Goal: Use online tool/utility: Use online tool/utility

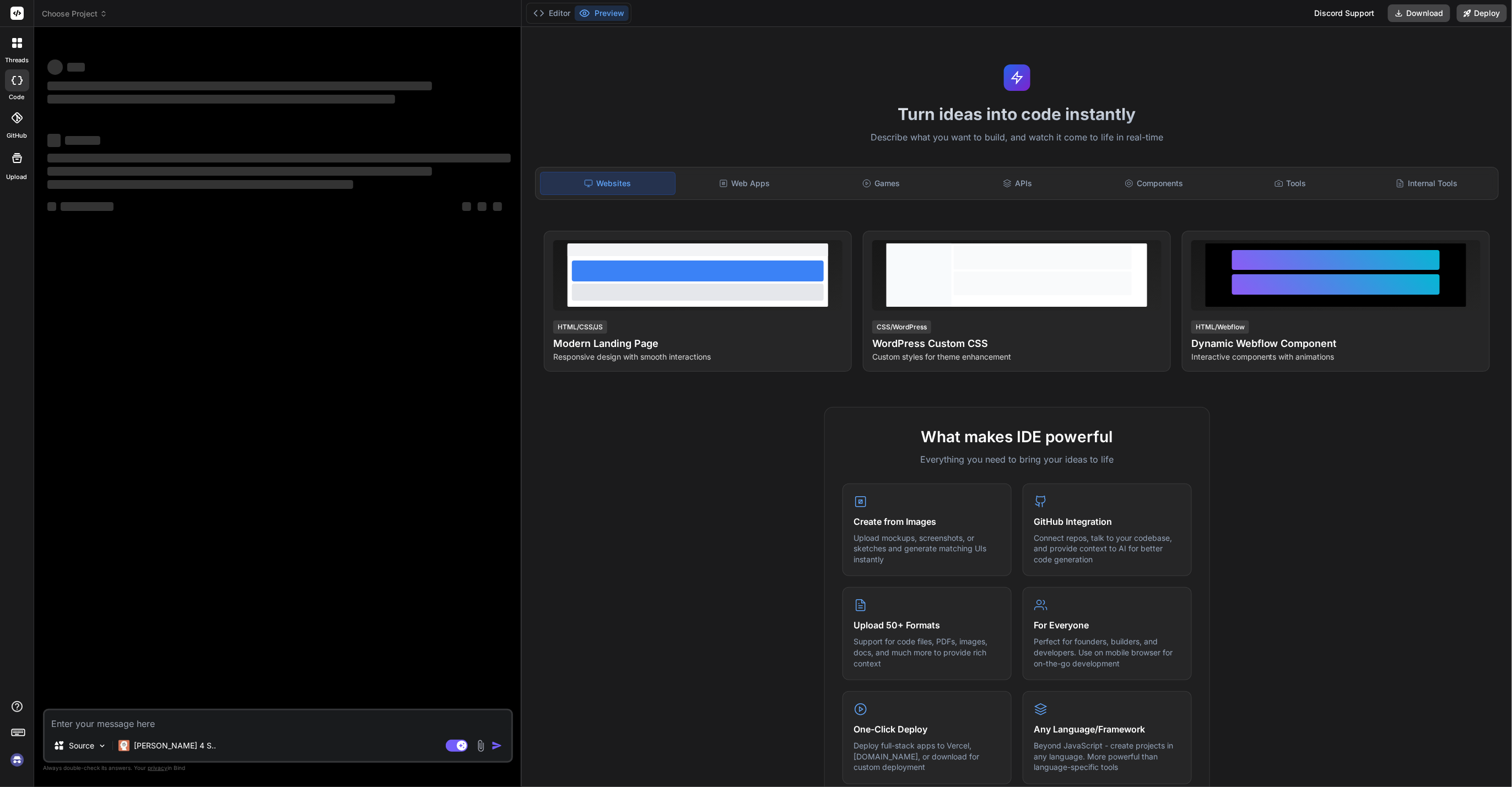
click at [621, 106] on h1 "Turn ideas into code instantly" at bounding box center [1017, 114] width 977 height 20
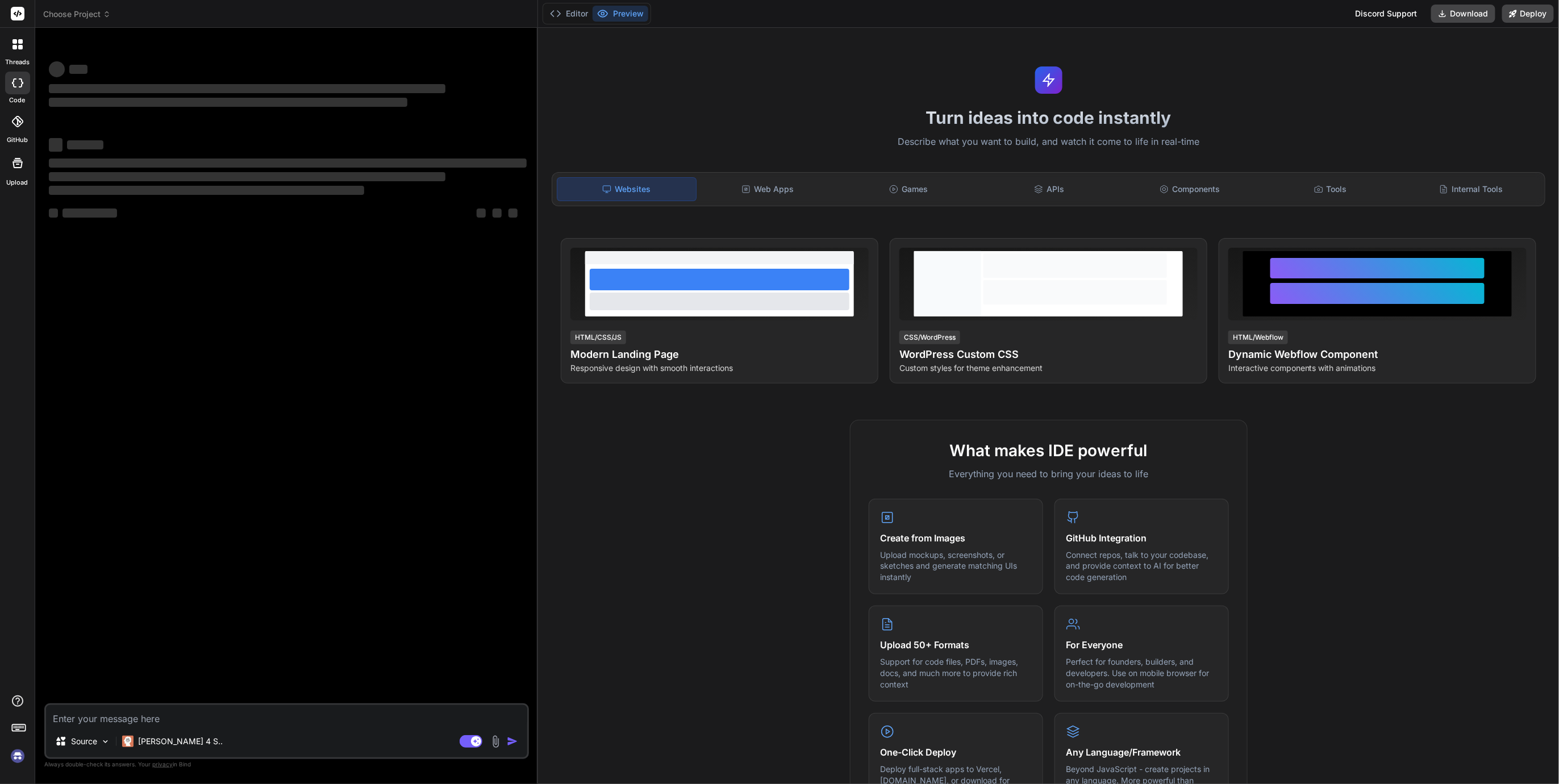
type textarea "x"
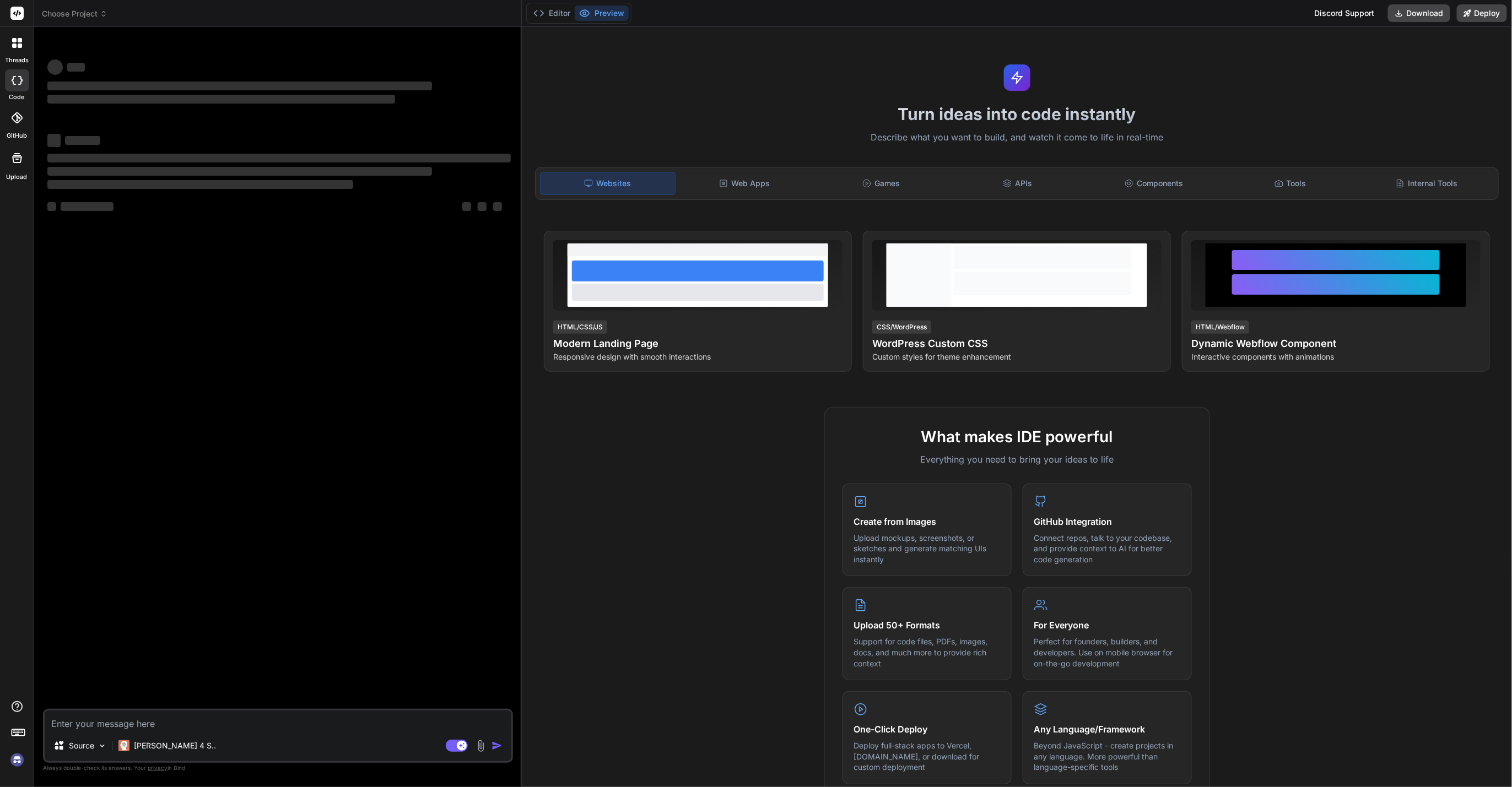
type textarea "x"
